Goal: Transaction & Acquisition: Download file/media

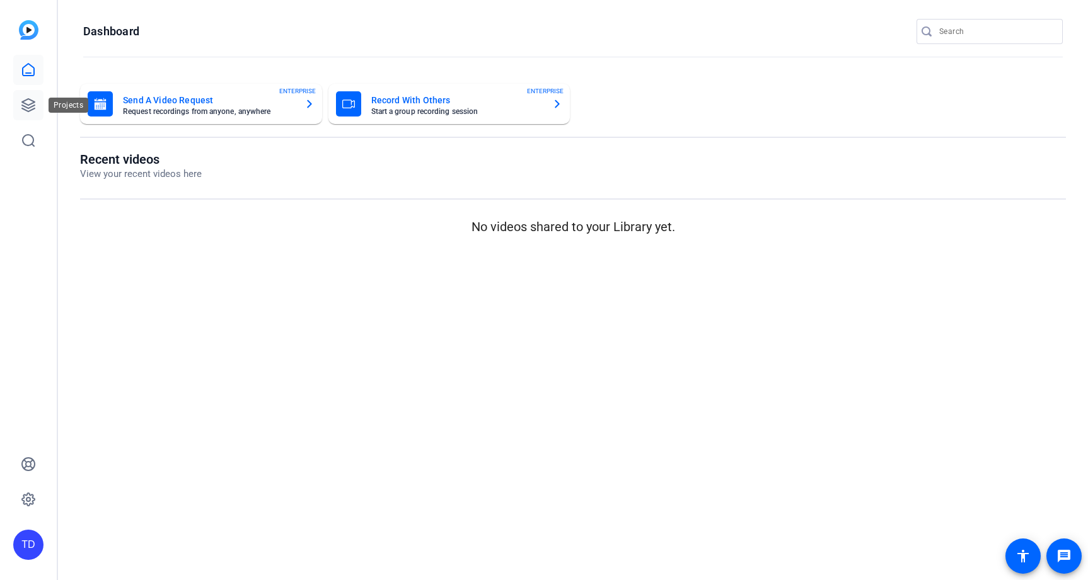
click at [29, 103] on icon at bounding box center [28, 105] width 15 height 15
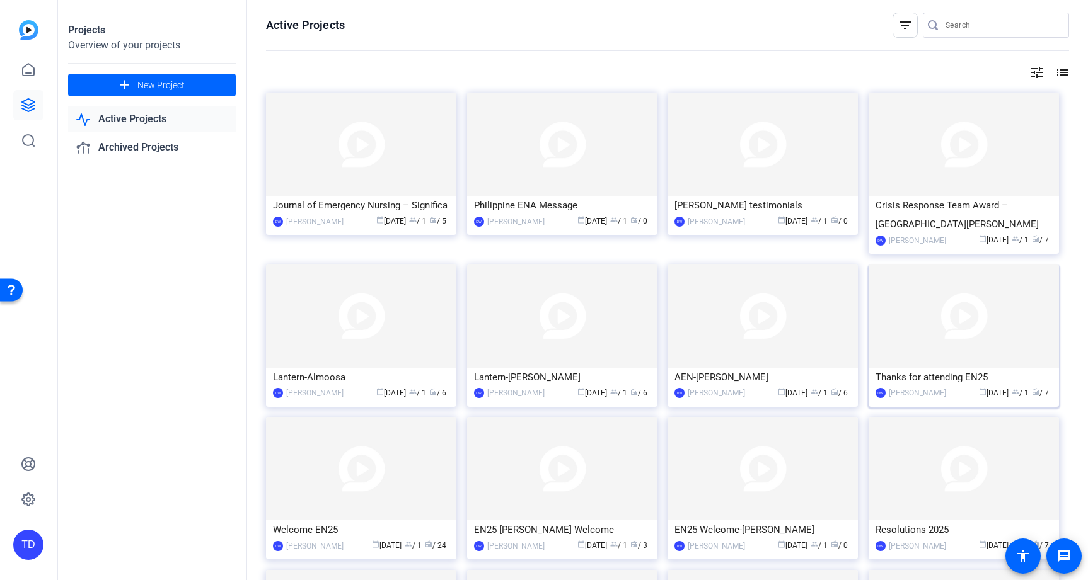
click at [926, 339] on img at bounding box center [963, 316] width 190 height 103
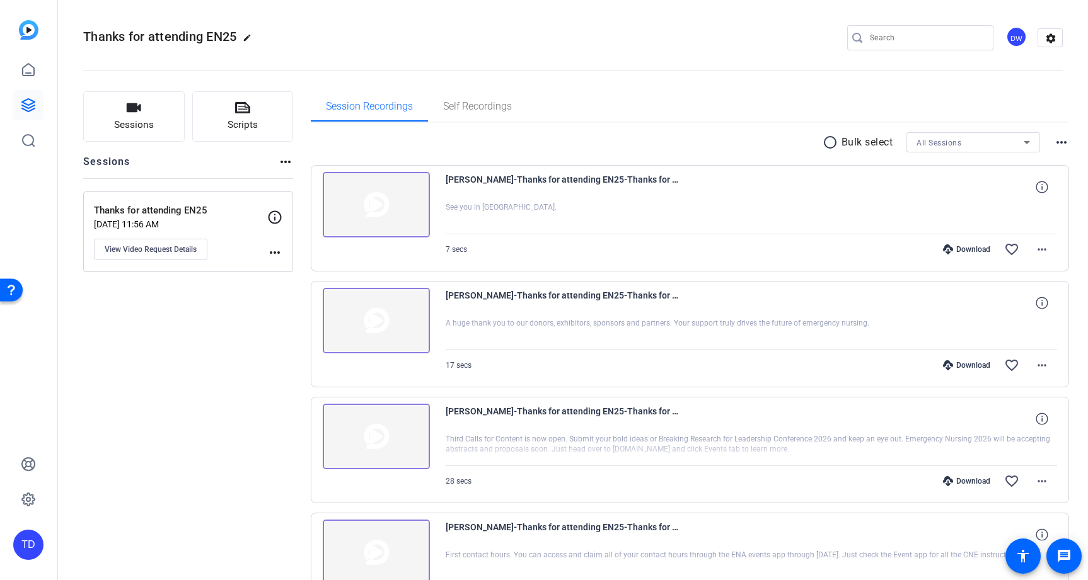
click at [832, 142] on mat-icon "radio_button_unchecked" at bounding box center [831, 142] width 19 height 15
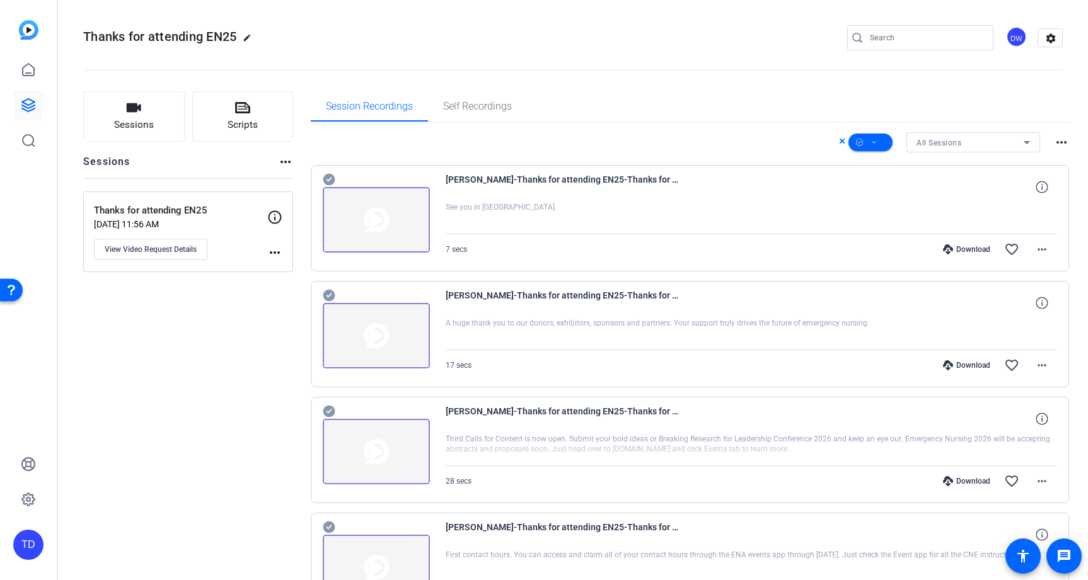
click at [326, 180] on icon at bounding box center [329, 180] width 12 height 12
click at [330, 296] on icon at bounding box center [329, 296] width 12 height 12
click at [332, 410] on icon at bounding box center [329, 412] width 12 height 12
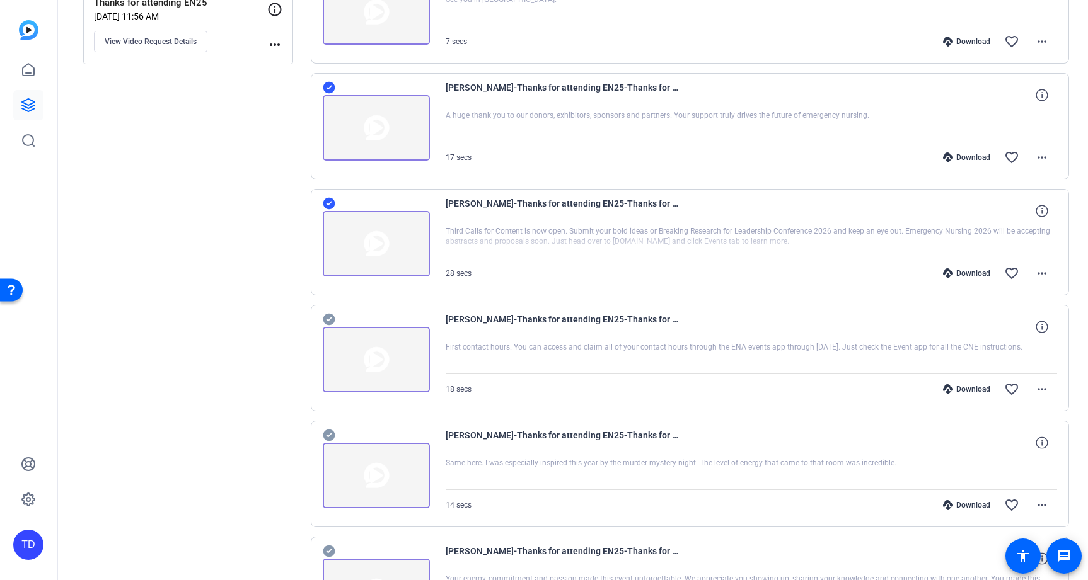
scroll to position [221, 0]
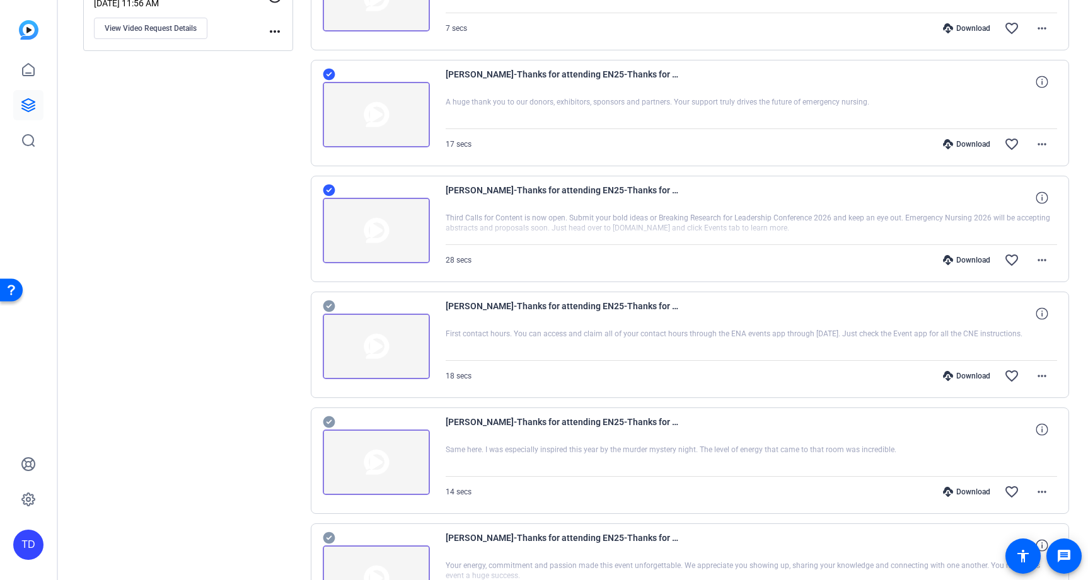
click at [326, 309] on icon at bounding box center [329, 307] width 12 height 12
click at [328, 422] on icon at bounding box center [329, 423] width 12 height 12
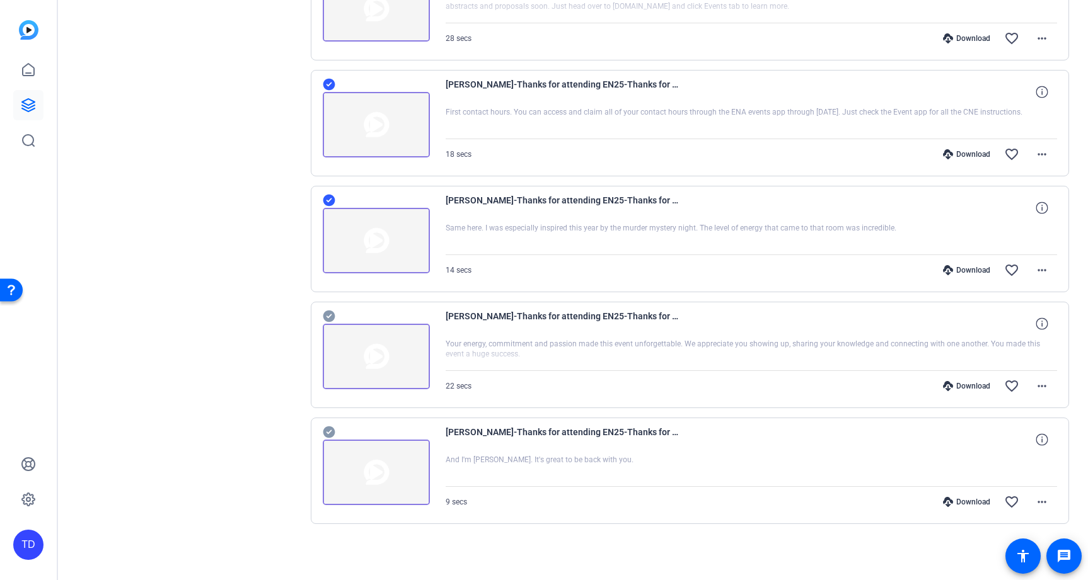
scroll to position [443, 0]
click at [327, 318] on icon at bounding box center [329, 317] width 12 height 12
click at [328, 432] on icon at bounding box center [329, 433] width 12 height 12
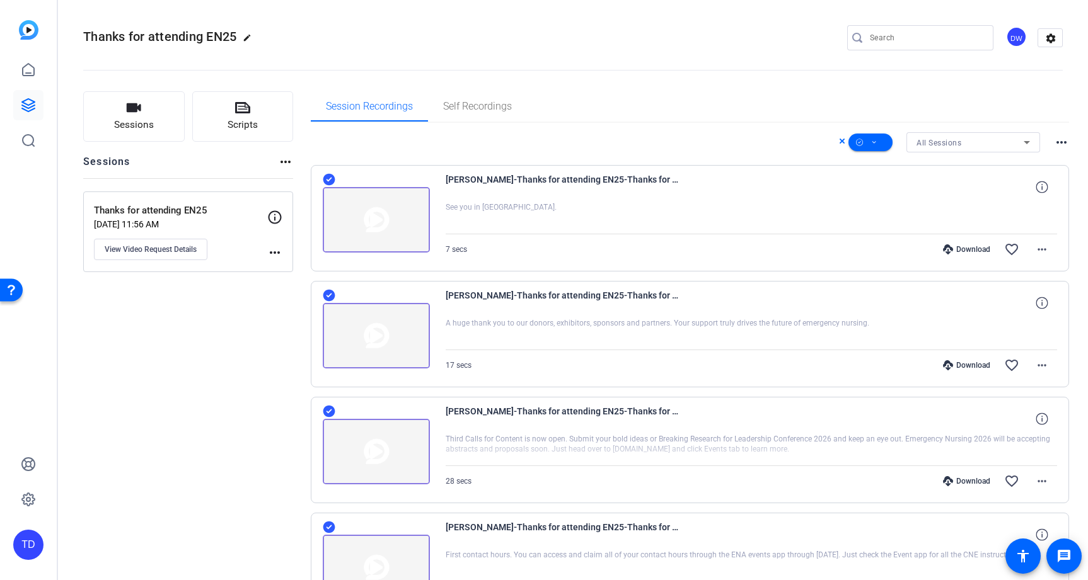
scroll to position [0, 0]
click at [866, 145] on span at bounding box center [870, 142] width 44 height 30
click at [890, 213] on span "Download MP4" at bounding box center [891, 209] width 67 height 15
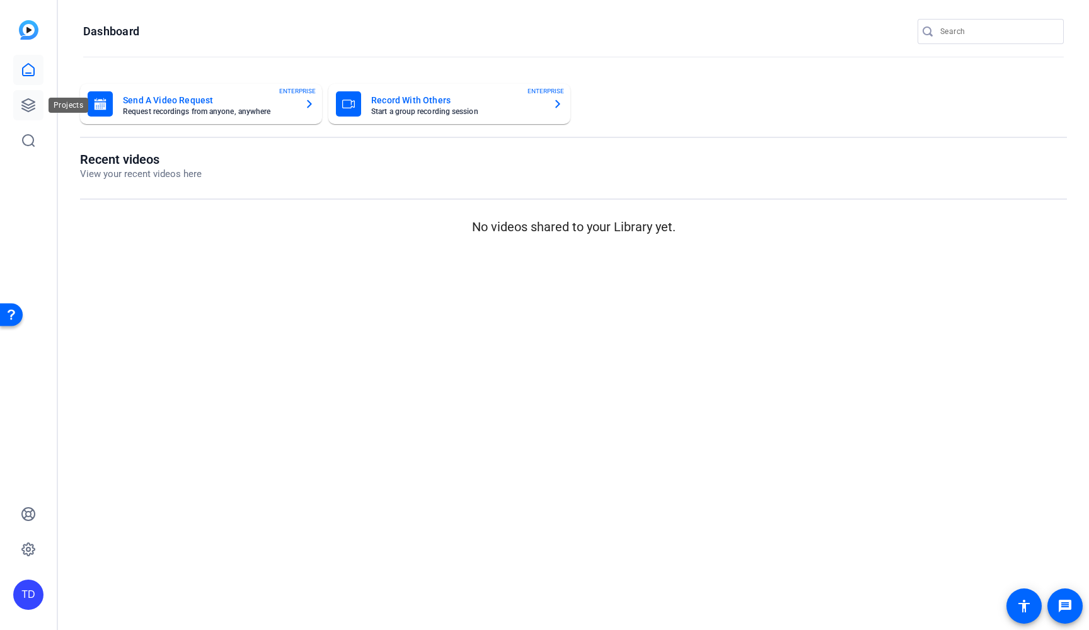
click at [32, 101] on icon at bounding box center [28, 105] width 13 height 13
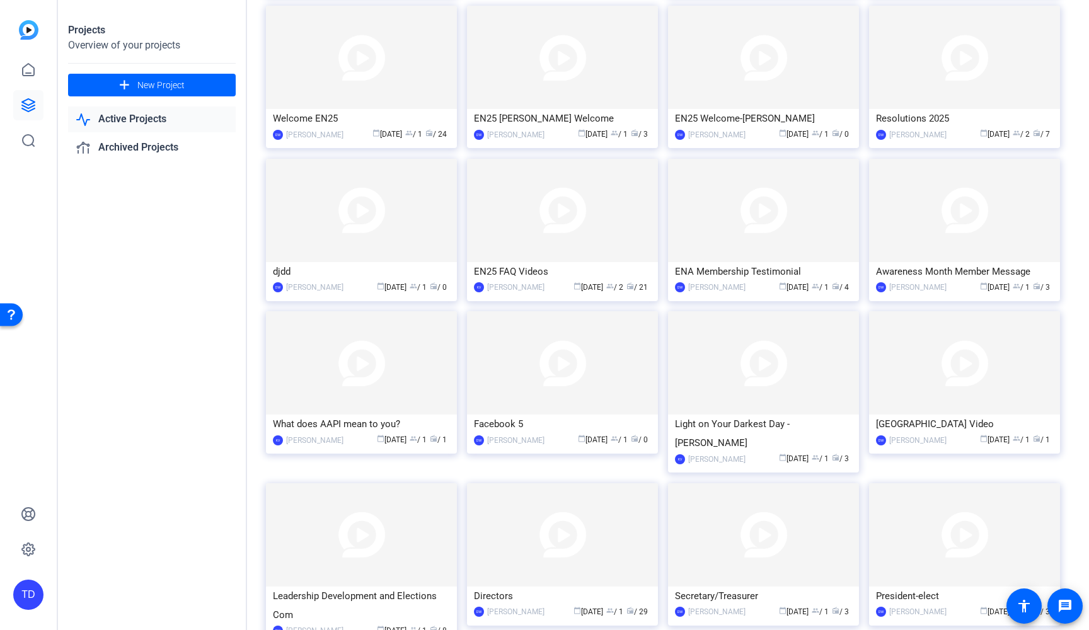
scroll to position [415, 0]
